Goal: Transaction & Acquisition: Purchase product/service

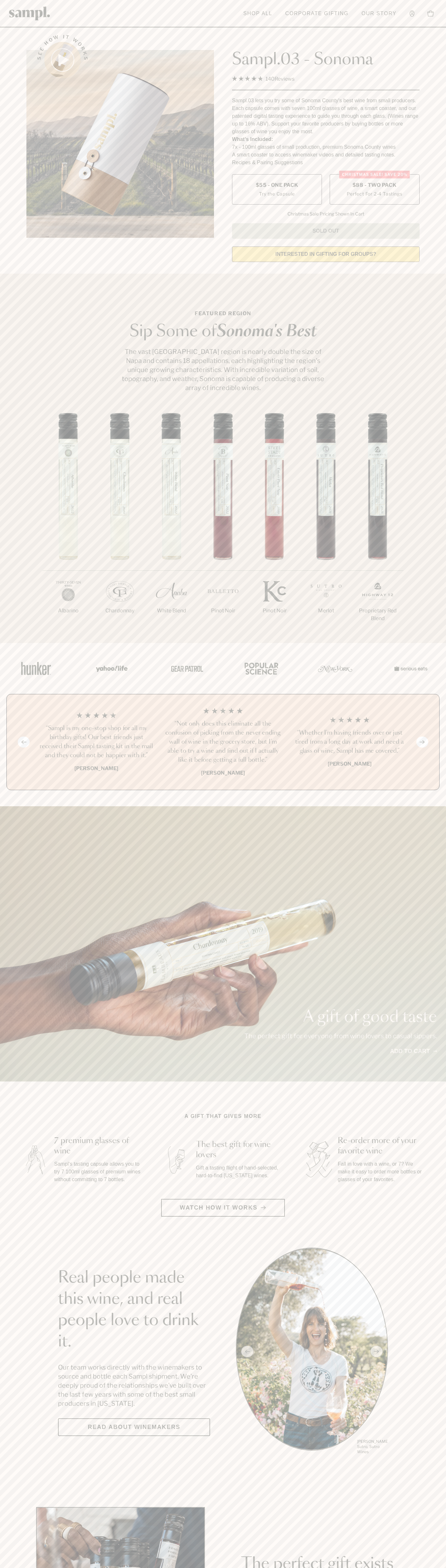
click at [375, 185] on span "$88 - Two Pack" at bounding box center [374, 185] width 44 height 7
click at [223, 743] on h3 "“Not only does this eliminate all the confusion of picking from the never endin…" at bounding box center [223, 742] width 117 height 46
click at [215, 5] on header "Toggle navigation menu Shop All Corporate Gifting Our Story Account Story Shop …" at bounding box center [223, 14] width 446 height 28
click at [439, 211] on section "See how it works Sampl.03 - Sonoma 4.9 Rated 4.9 out of 5 stars 140 Reviews Cli…" at bounding box center [223, 146] width 446 height 242
click at [120, 1568] on html "Skip to main content Toggle navigation menu Shop All Corporate Gifting Our Stor…" at bounding box center [223, 1513] width 446 height 3026
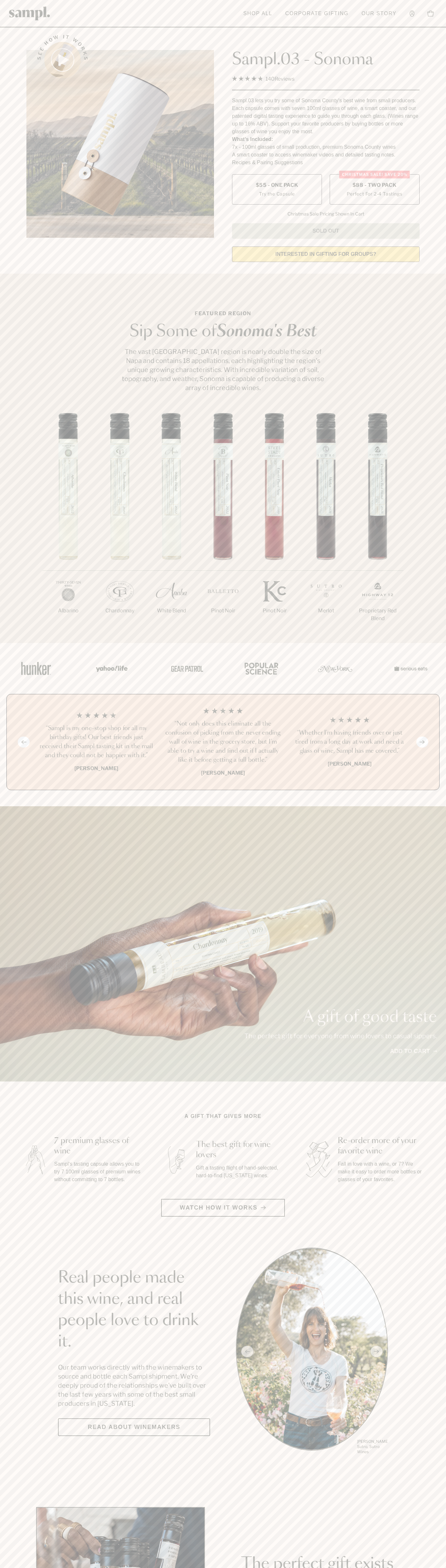
click at [25, 515] on div "1/7 Albarino 2/7 Chardonnay 3/7" at bounding box center [223, 528] width 446 height 230
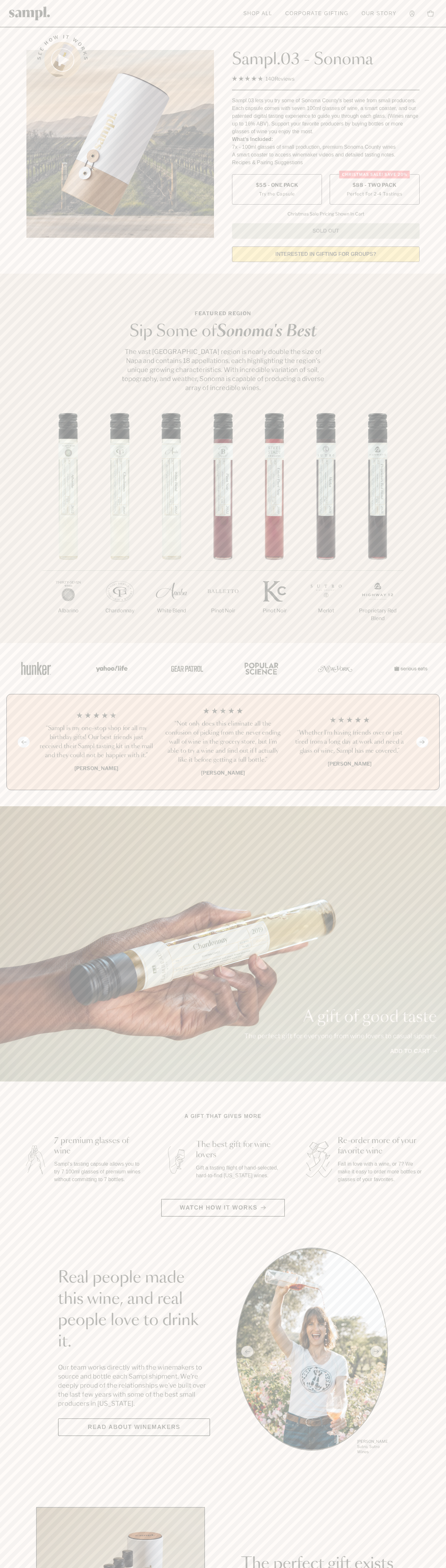
click at [375, 185] on span "$88 - Two Pack" at bounding box center [374, 185] width 44 height 7
click at [223, 743] on h3 "“Not only does this eliminate all the confusion of picking from the never endin…" at bounding box center [223, 742] width 117 height 46
